Goal: Task Accomplishment & Management: Complete application form

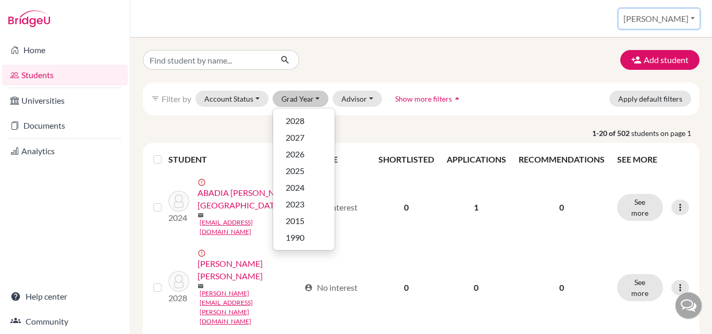
click at [677, 16] on button "[PERSON_NAME]" at bounding box center [659, 19] width 81 height 20
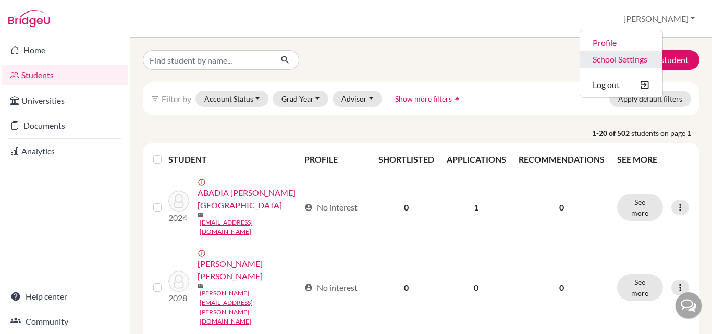
click at [640, 59] on link "School Settings" at bounding box center [621, 59] width 82 height 17
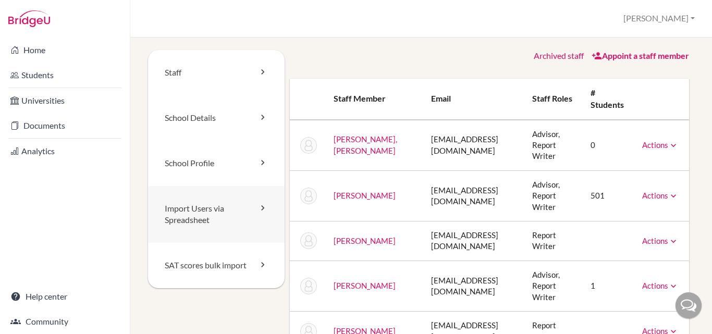
click at [182, 207] on link "Import Users via Spreadsheet" at bounding box center [216, 214] width 137 height 57
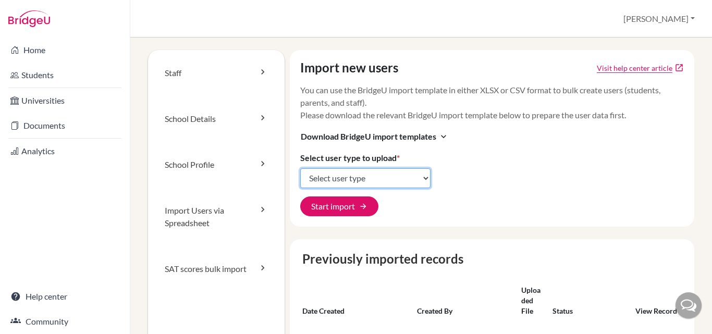
click at [324, 183] on select "Select user type Students Students and parents Parents Advisors Report writers" at bounding box center [365, 178] width 130 height 20
select select "students"
click at [300, 168] on select "Select user type Students Students and parents Parents Advisors Report writers" at bounding box center [365, 178] width 130 height 20
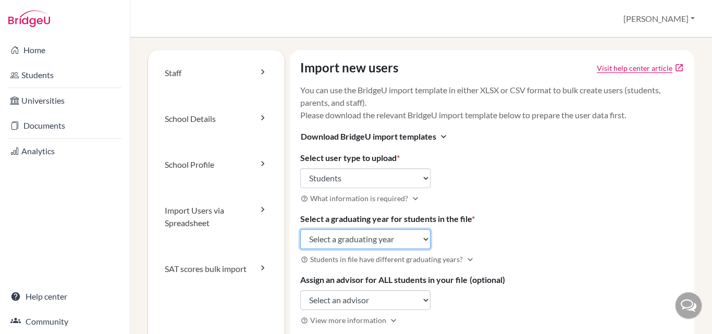
click at [343, 239] on select "Select a graduating year [DATE] 2025 2026 2027 2028 2029" at bounding box center [365, 239] width 130 height 20
select select "2029"
click at [300, 229] on select "Select a graduating year [DATE] 2025 2026 2027 2028 2029" at bounding box center [365, 239] width 130 height 20
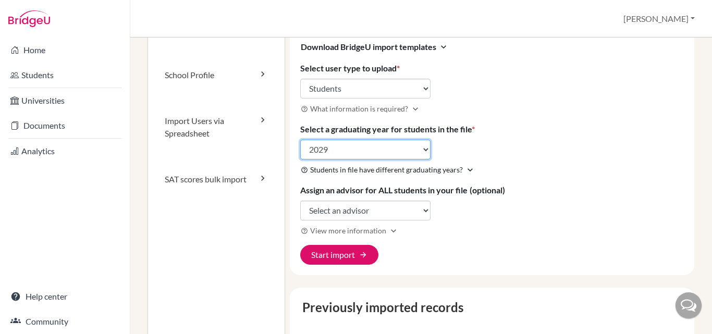
scroll to position [90, 0]
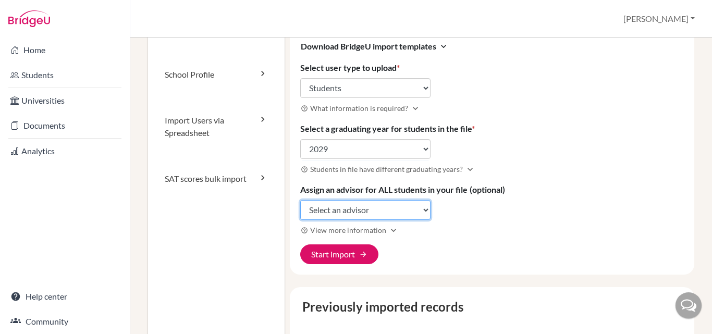
click at [427, 211] on select "Select an advisor [PERSON_NAME] [PERSON_NAME] [PERSON_NAME]" at bounding box center [365, 210] width 130 height 20
select select "345660"
click at [300, 200] on select "Select an advisor [PERSON_NAME] [PERSON_NAME] [PERSON_NAME]" at bounding box center [365, 210] width 130 height 20
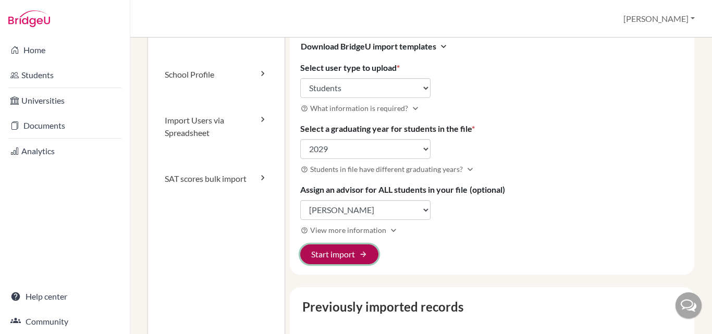
click at [338, 256] on button "Start import arrow_forward" at bounding box center [339, 255] width 78 height 20
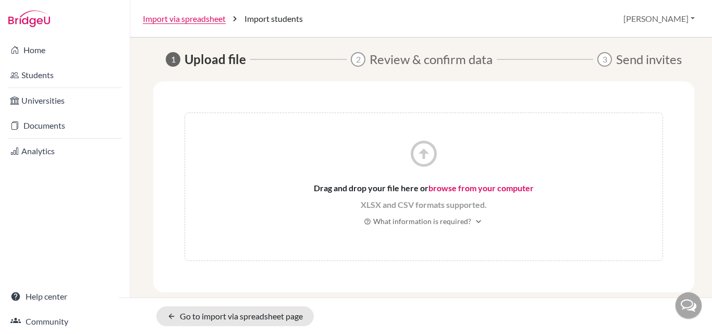
click at [447, 185] on link "browse from your computer" at bounding box center [481, 188] width 105 height 10
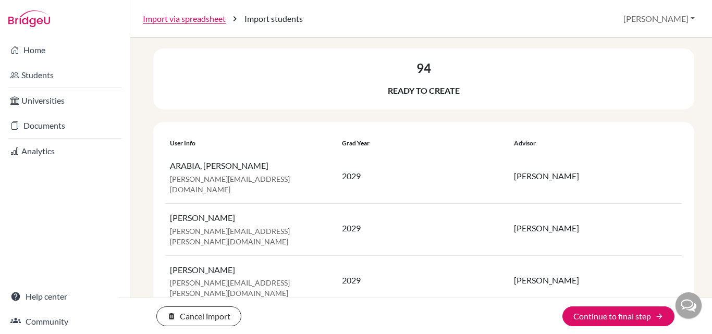
scroll to position [32, 0]
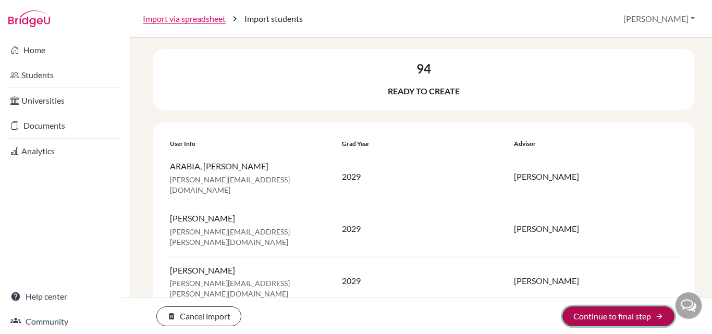
click at [626, 316] on button "Continue to final step arrow_forward" at bounding box center [619, 317] width 112 height 20
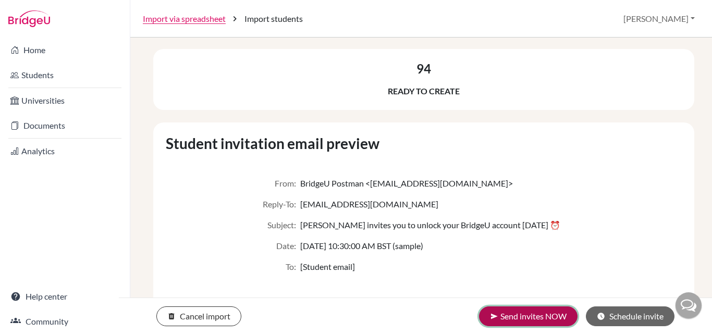
click at [512, 314] on button "send Send invites NOW" at bounding box center [528, 317] width 99 height 20
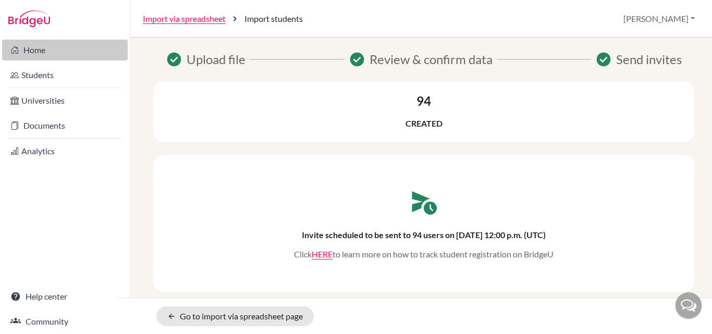
click at [34, 47] on link "Home" at bounding box center [65, 50] width 126 height 21
